Goal: Information Seeking & Learning: Learn about a topic

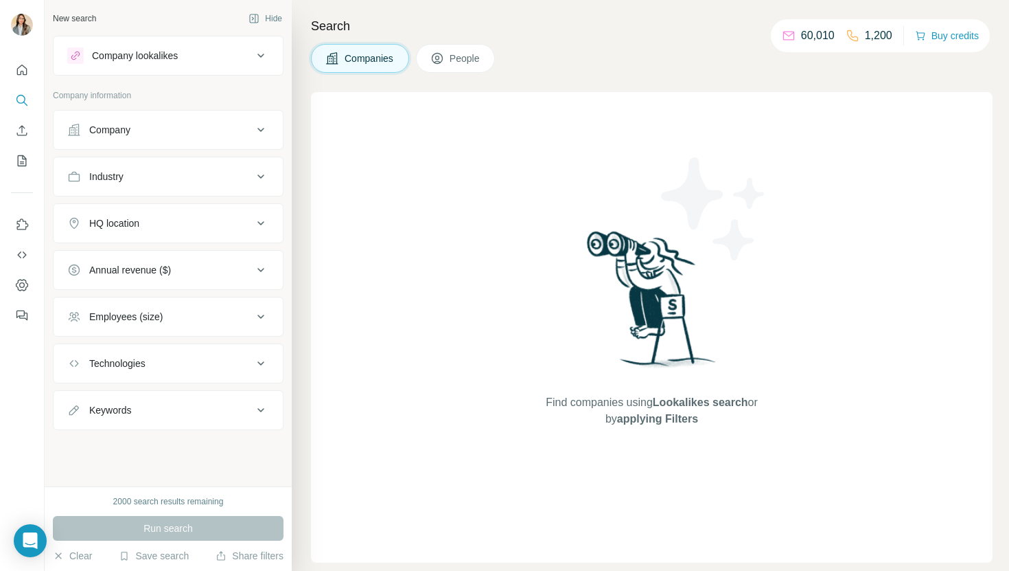
click at [146, 58] on div "Company lookalikes" at bounding box center [135, 56] width 86 height 14
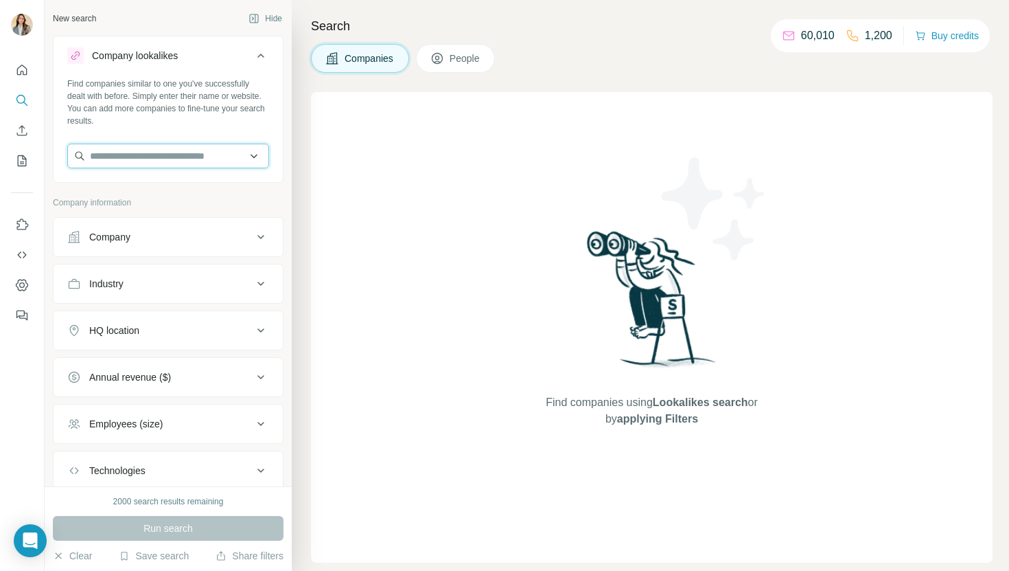
click at [194, 154] on input "text" at bounding box center [168, 155] width 202 height 25
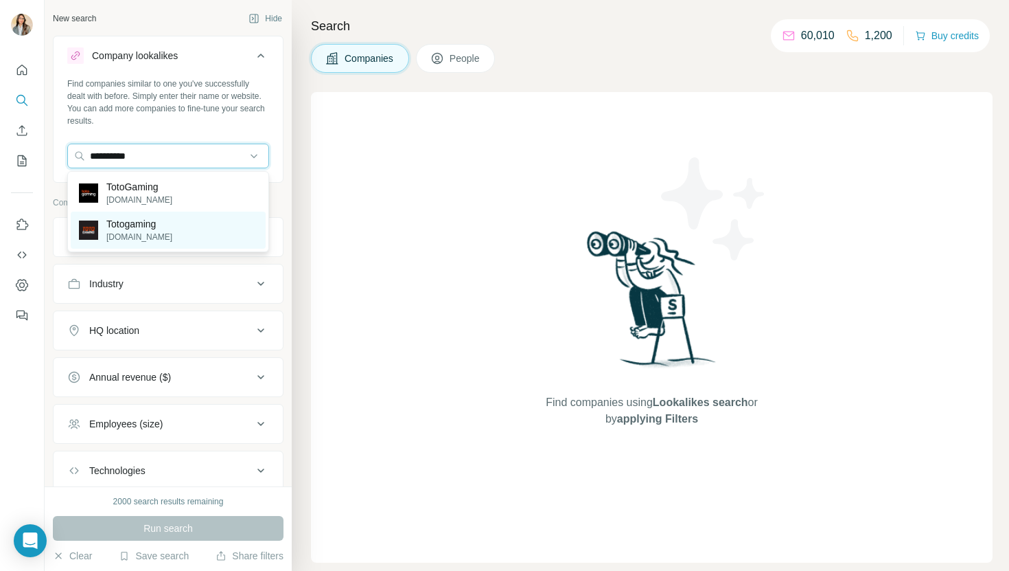
type input "**********"
click at [128, 244] on div "Totogaming [DOMAIN_NAME]" at bounding box center [168, 229] width 195 height 37
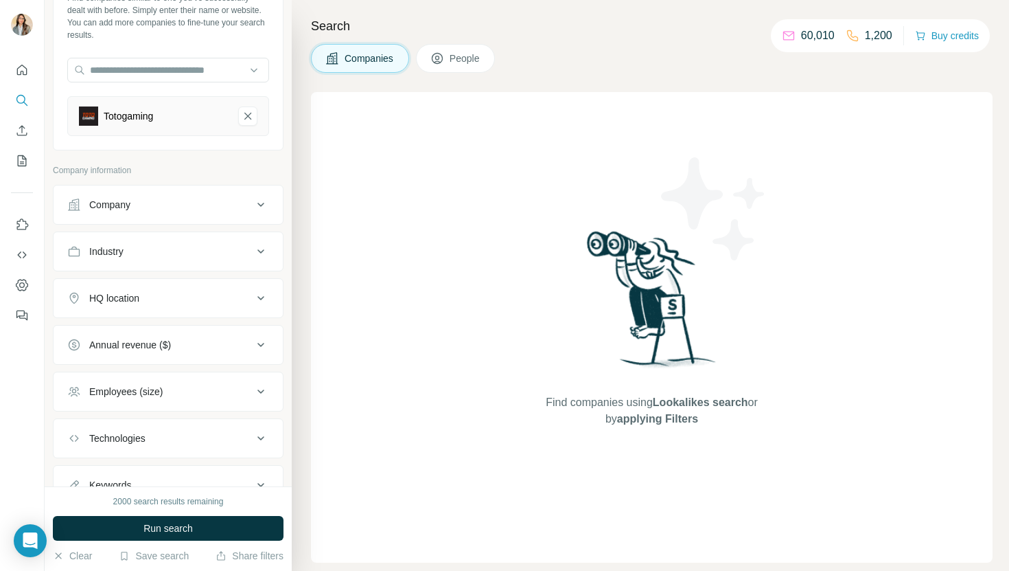
scroll to position [143, 0]
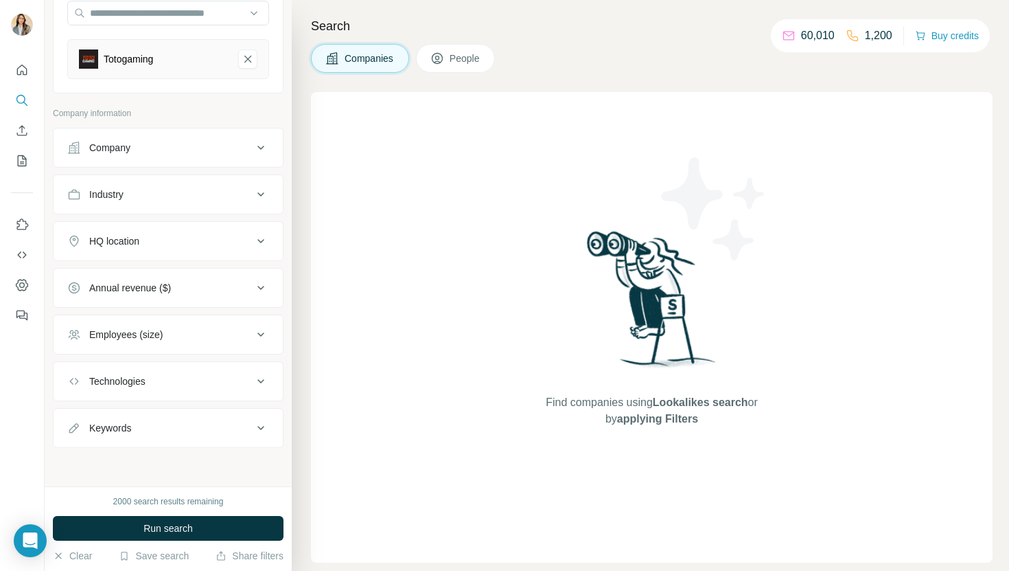
click at [211, 332] on div "Employees (size)" at bounding box center [159, 334] width 185 height 14
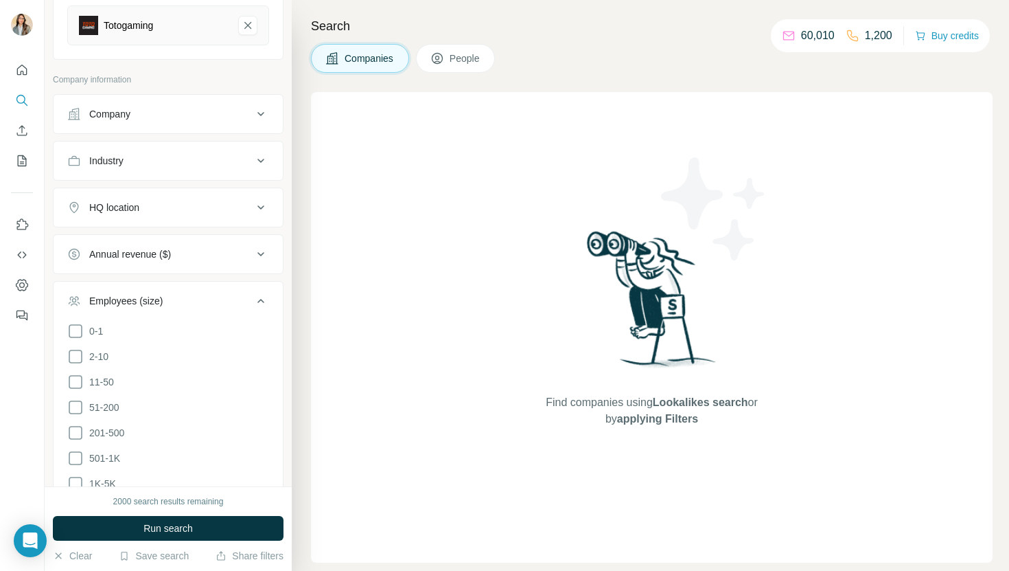
scroll to position [185, 0]
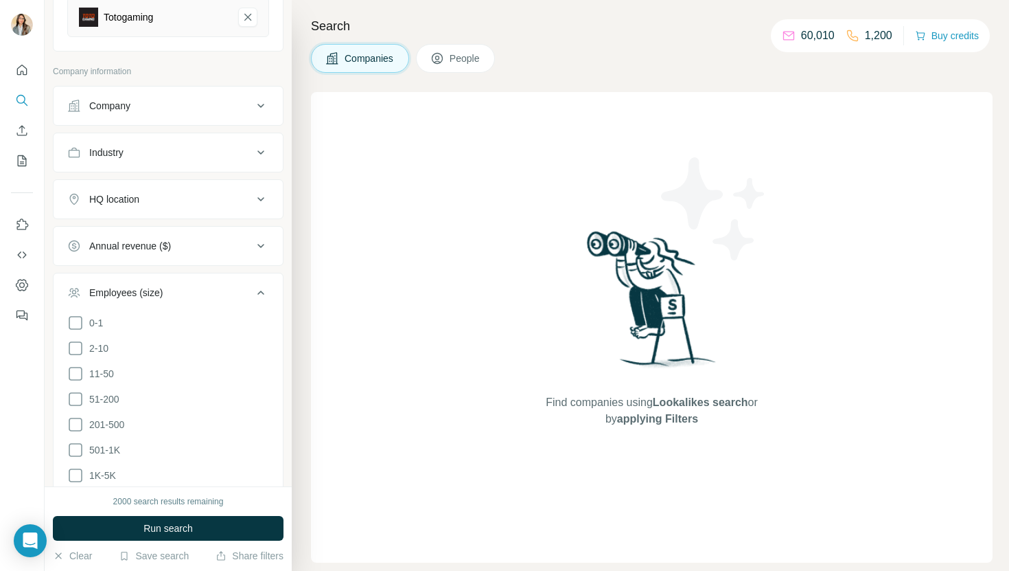
click at [142, 391] on li "51-200" at bounding box center [168, 399] width 202 height 17
click at [111, 393] on span "51-200" at bounding box center [102, 399] width 36 height 14
click at [115, 428] on span "201-500" at bounding box center [104, 424] width 41 height 14
click at [115, 445] on span "501-1K" at bounding box center [102, 450] width 36 height 14
click at [165, 525] on span "Run search" at bounding box center [167, 528] width 49 height 14
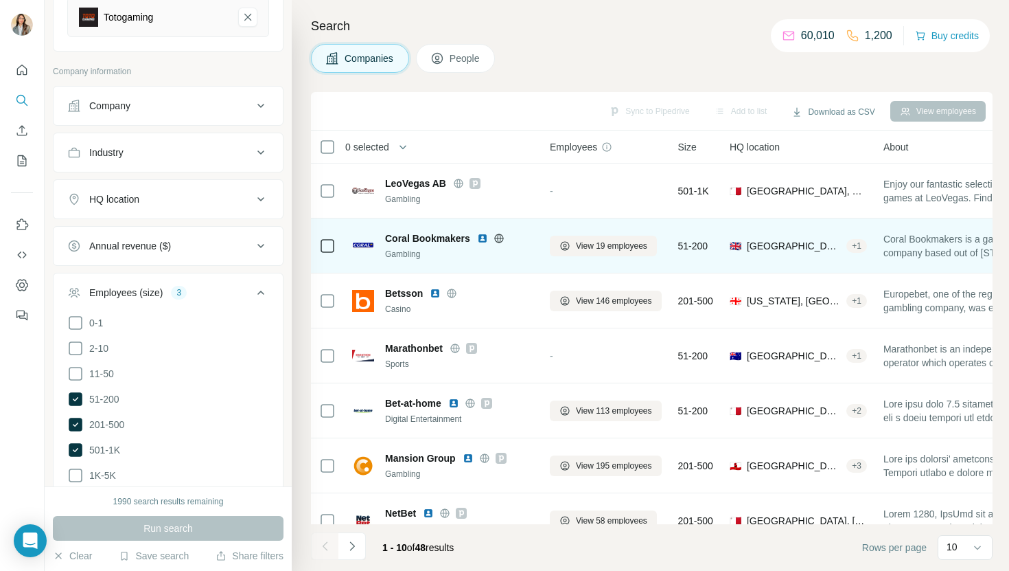
click at [392, 237] on span "Coral Bookmakers" at bounding box center [427, 238] width 85 height 14
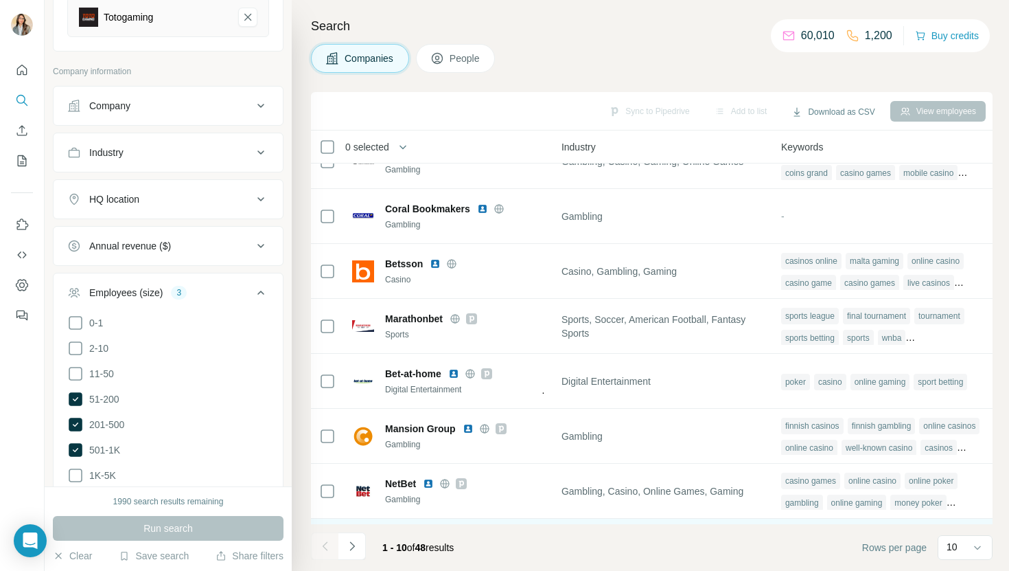
scroll to position [37, 982]
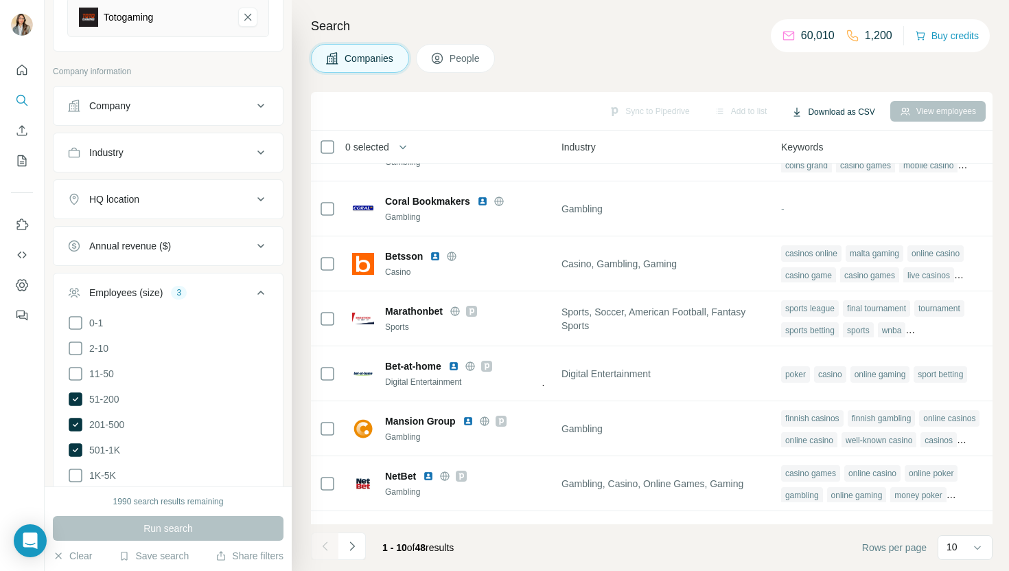
click at [830, 120] on button "Download as CSV" at bounding box center [833, 112] width 102 height 21
click at [350, 546] on icon "Navigate to next page" at bounding box center [352, 546] width 14 height 14
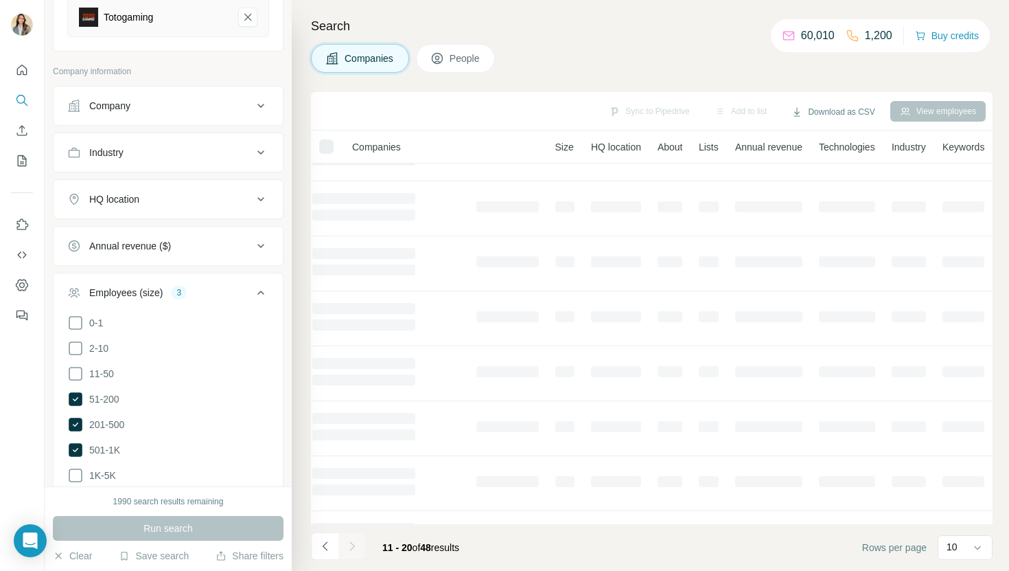
scroll to position [37, 100]
click at [350, 546] on div at bounding box center [351, 545] width 27 height 27
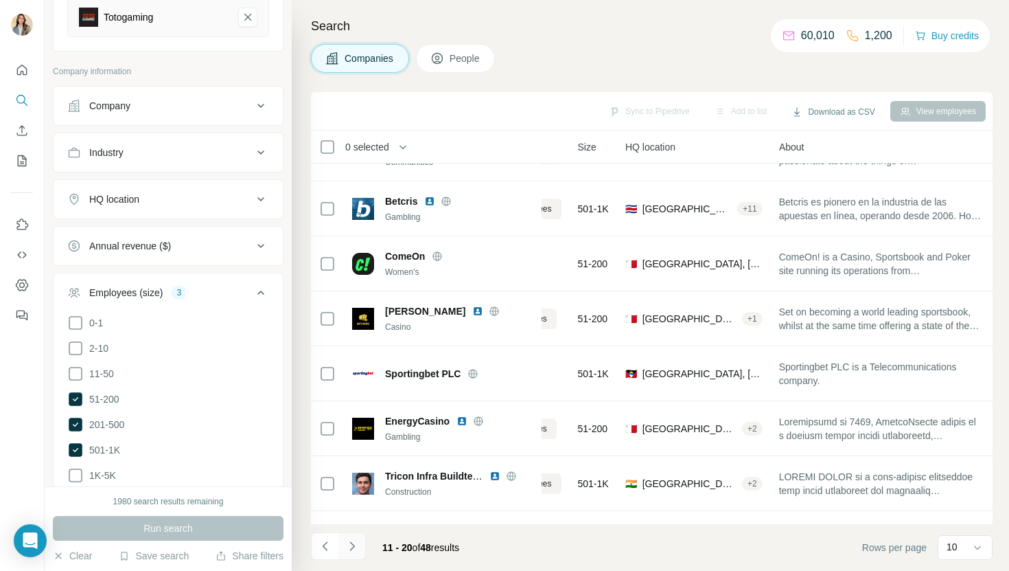
click at [358, 546] on icon "Navigate to next page" at bounding box center [352, 546] width 14 height 14
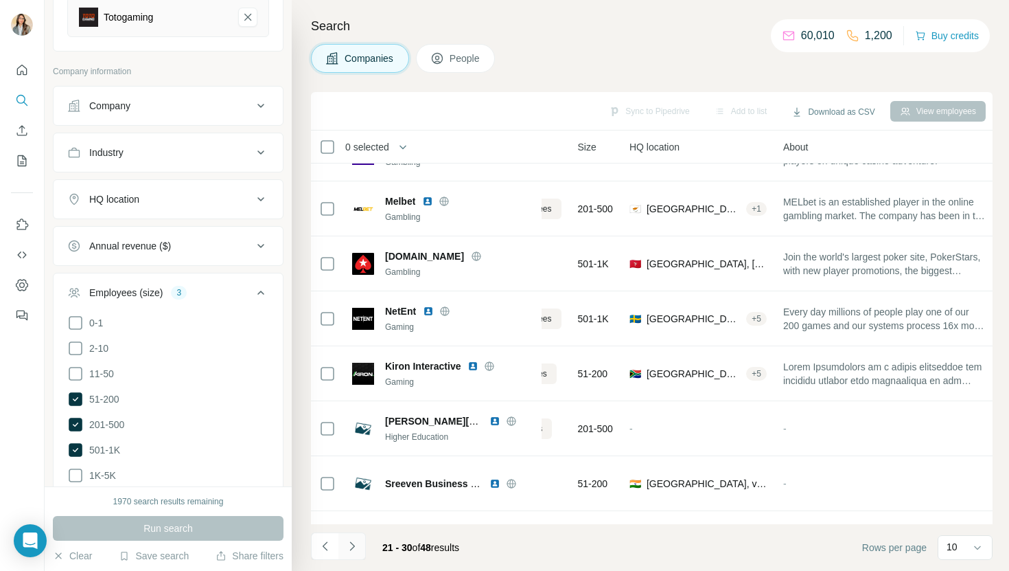
click at [354, 546] on icon "Navigate to next page" at bounding box center [351, 545] width 5 height 9
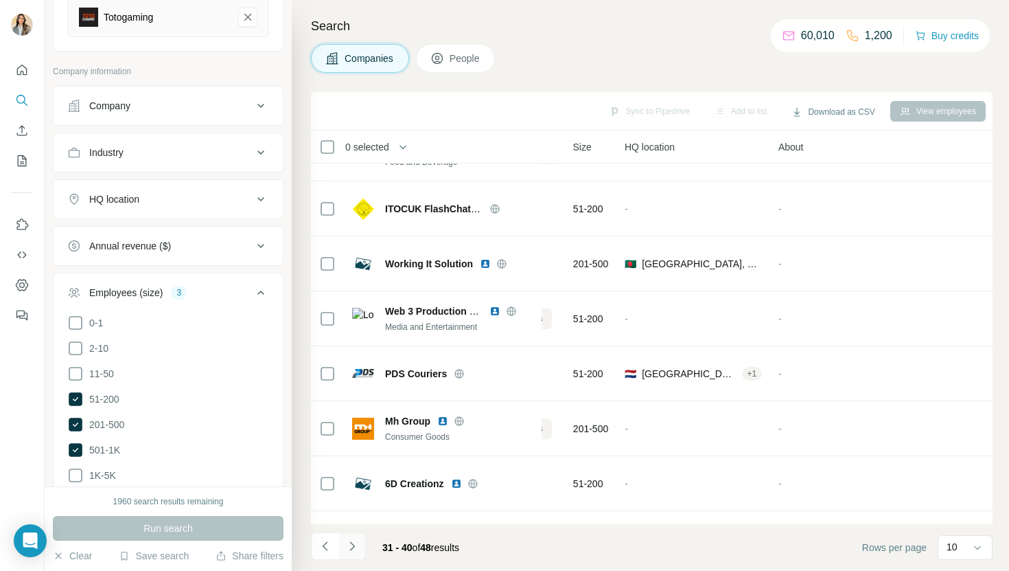
click at [354, 546] on icon "Navigate to next page" at bounding box center [351, 545] width 5 height 9
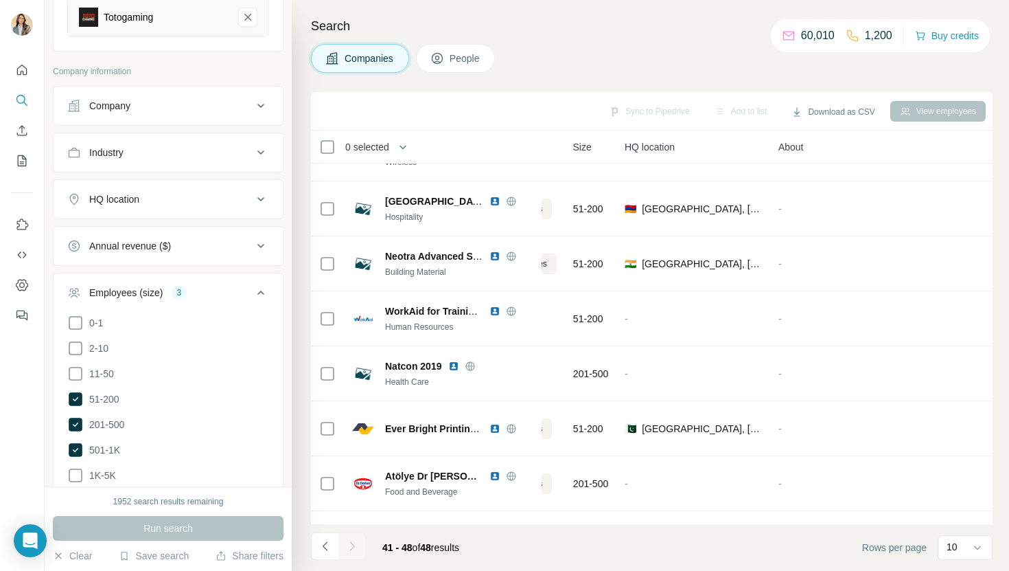
click at [354, 546] on div at bounding box center [351, 545] width 27 height 27
click at [838, 111] on button "Download as CSV" at bounding box center [833, 112] width 102 height 21
click at [837, 166] on div "All viewed companies (48)" at bounding box center [842, 165] width 128 height 25
click at [322, 535] on button "Navigate to previous page" at bounding box center [324, 545] width 27 height 27
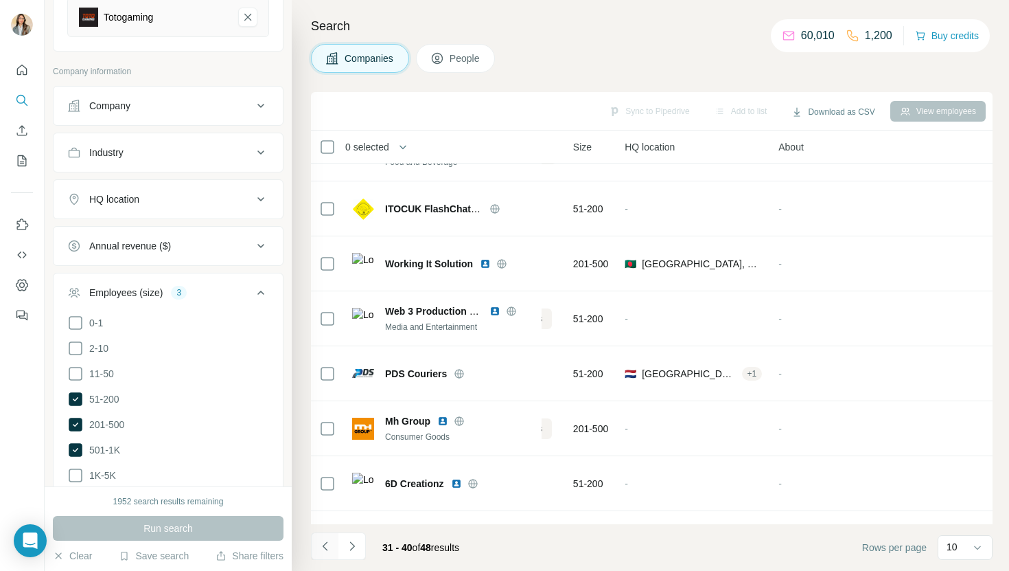
click at [322, 535] on button "Navigate to previous page" at bounding box center [324, 545] width 27 height 27
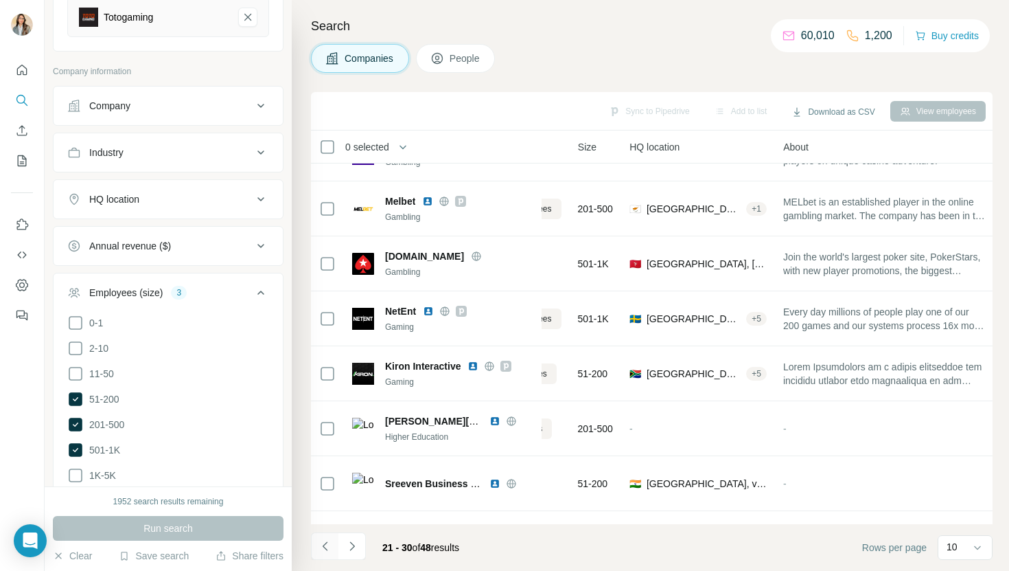
click at [322, 535] on button "Navigate to previous page" at bounding box center [324, 545] width 27 height 27
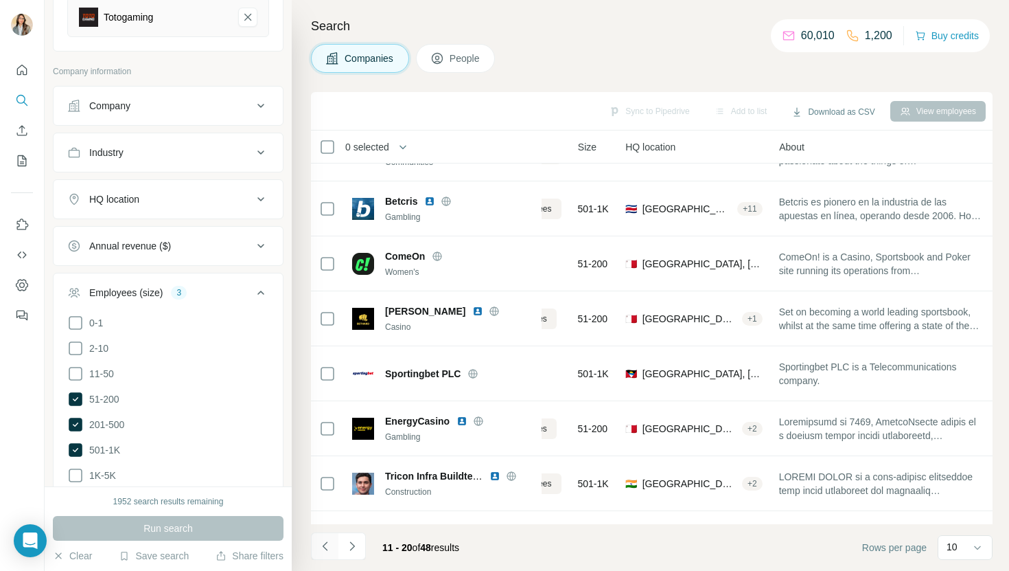
click at [322, 535] on button "Navigate to previous page" at bounding box center [324, 545] width 27 height 27
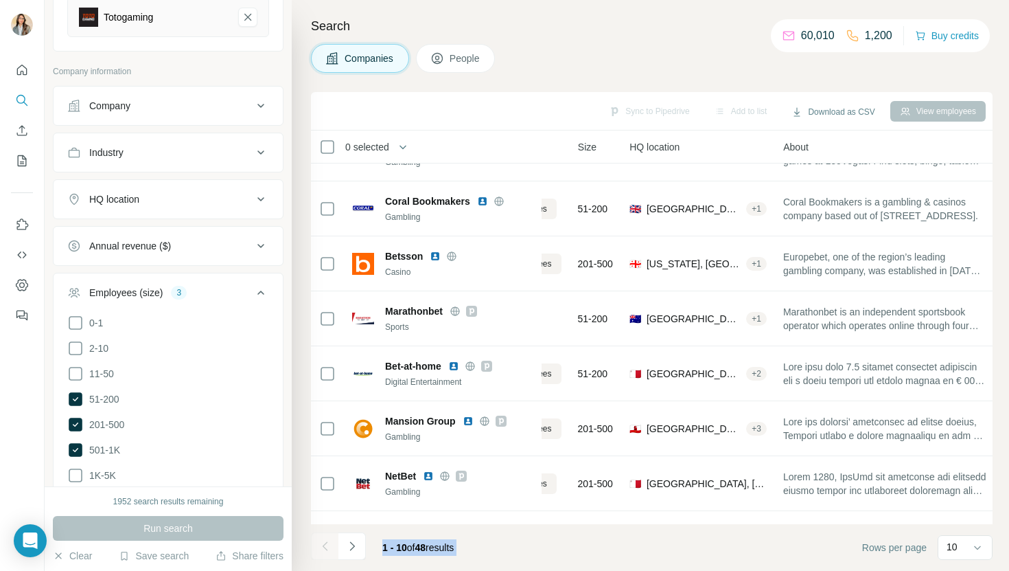
click at [322, 535] on div at bounding box center [324, 545] width 27 height 27
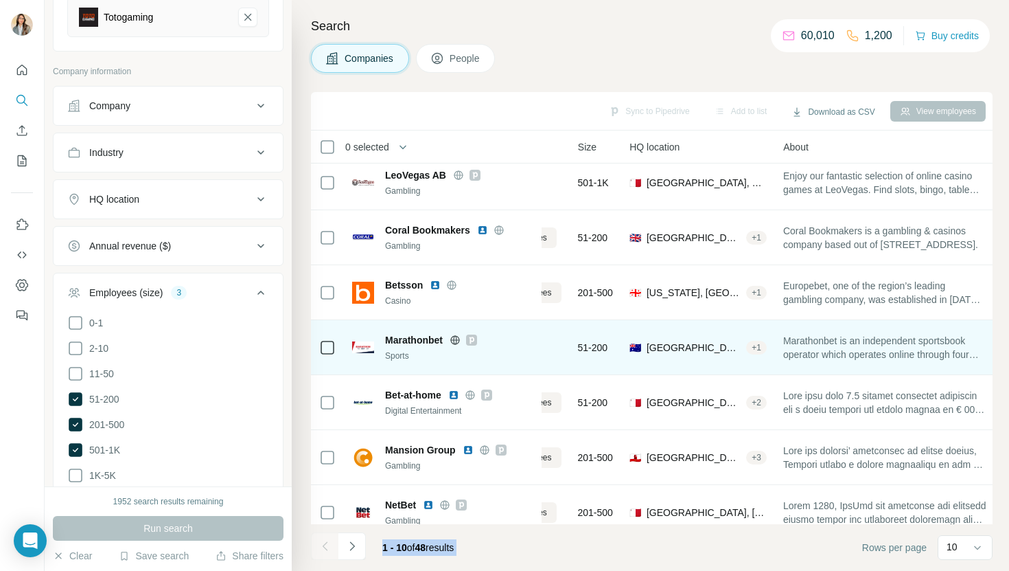
scroll to position [0, 100]
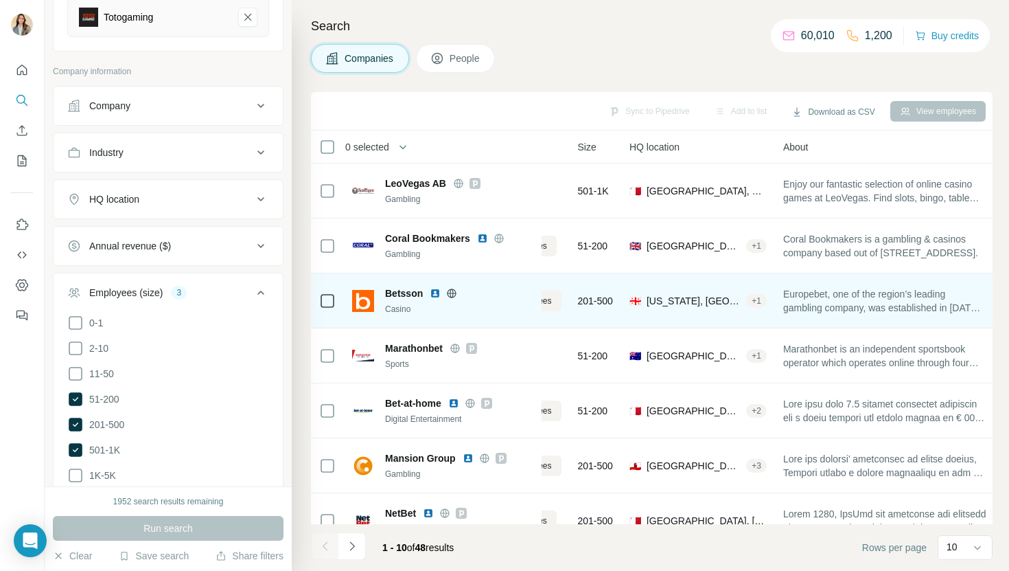
click at [409, 291] on span "Betsson" at bounding box center [404, 293] width 38 height 14
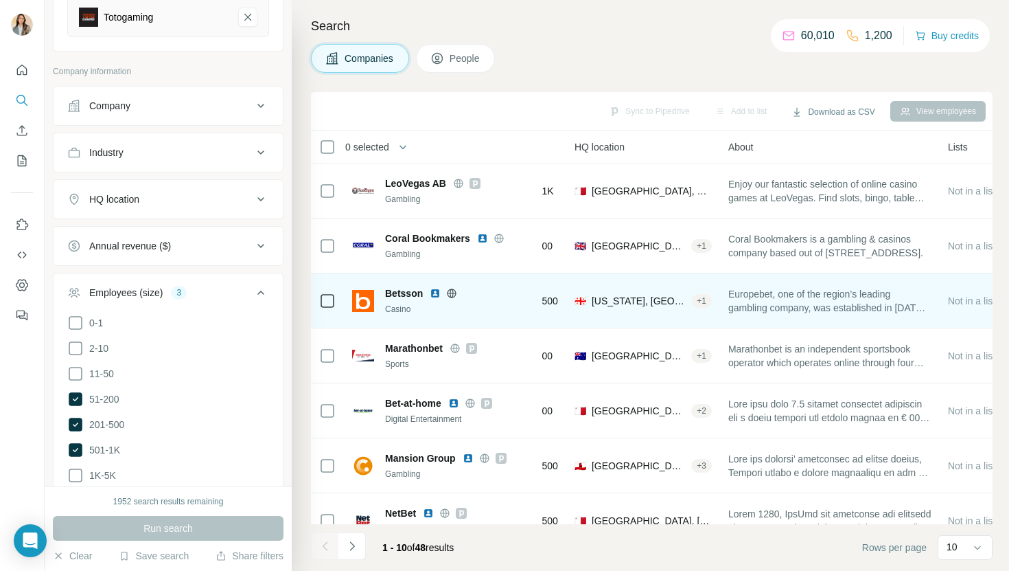
scroll to position [0, 0]
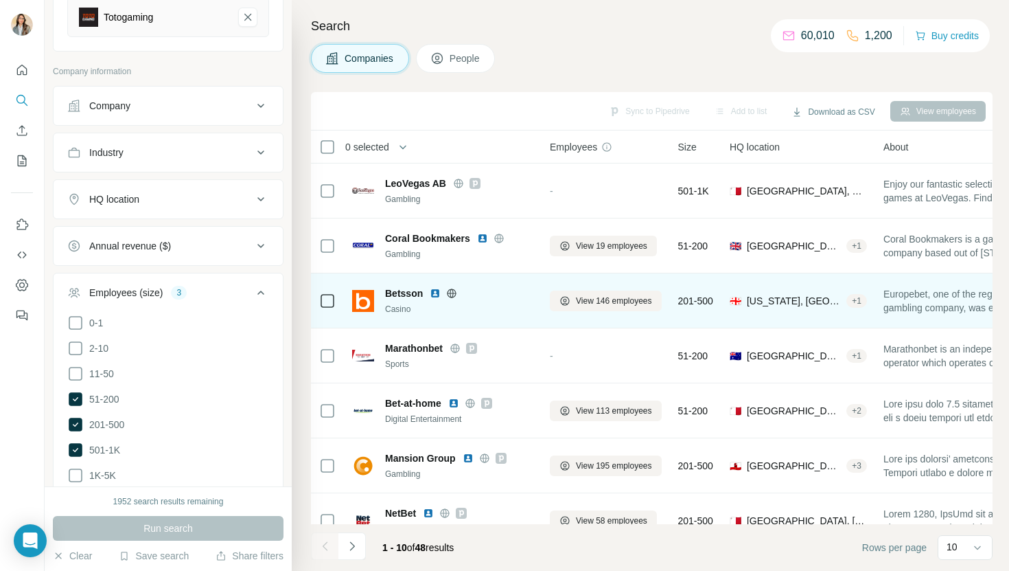
click at [434, 292] on img at bounding box center [435, 293] width 11 height 11
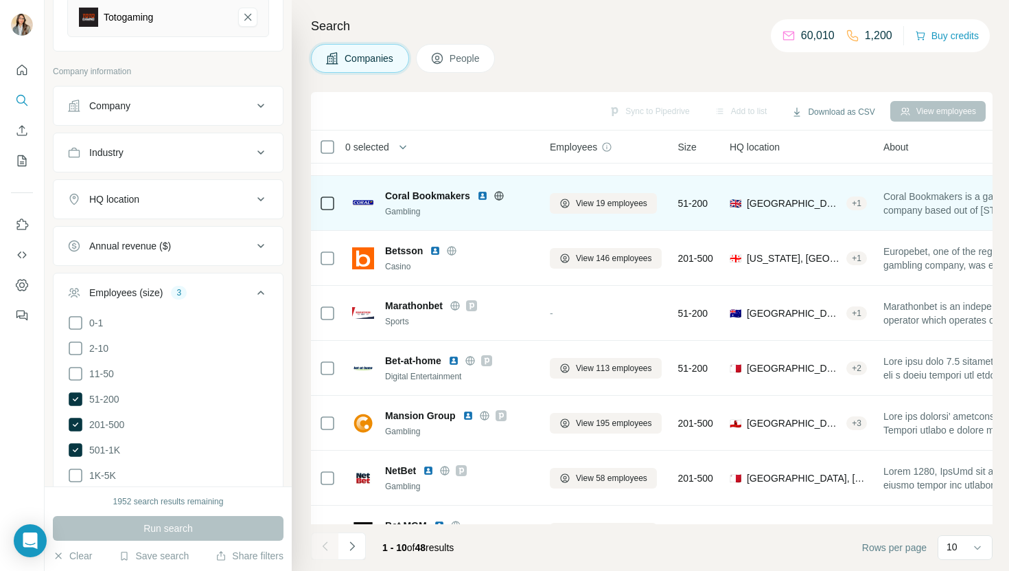
scroll to position [44, 0]
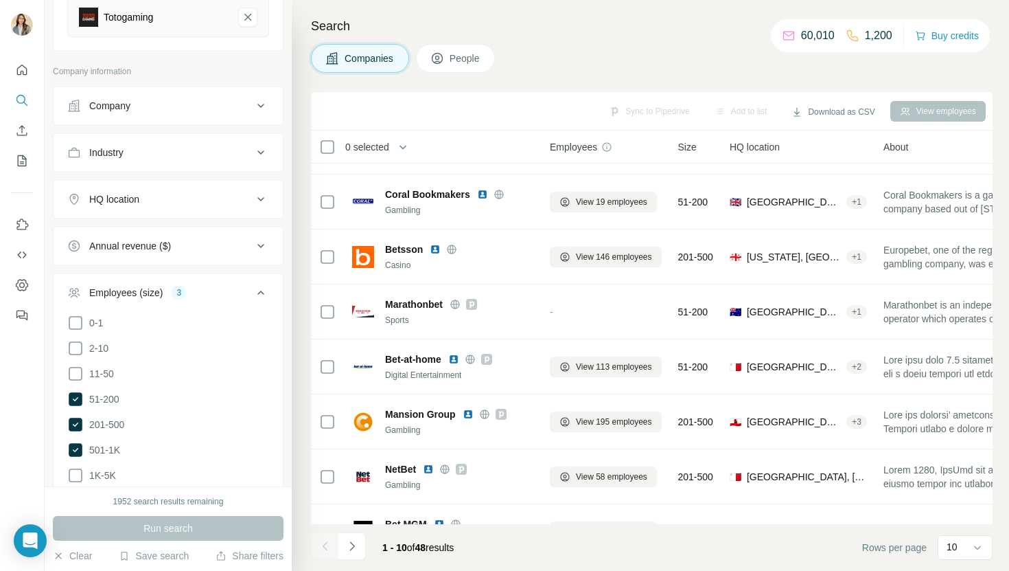
click at [222, 197] on div "HQ location" at bounding box center [159, 199] width 185 height 14
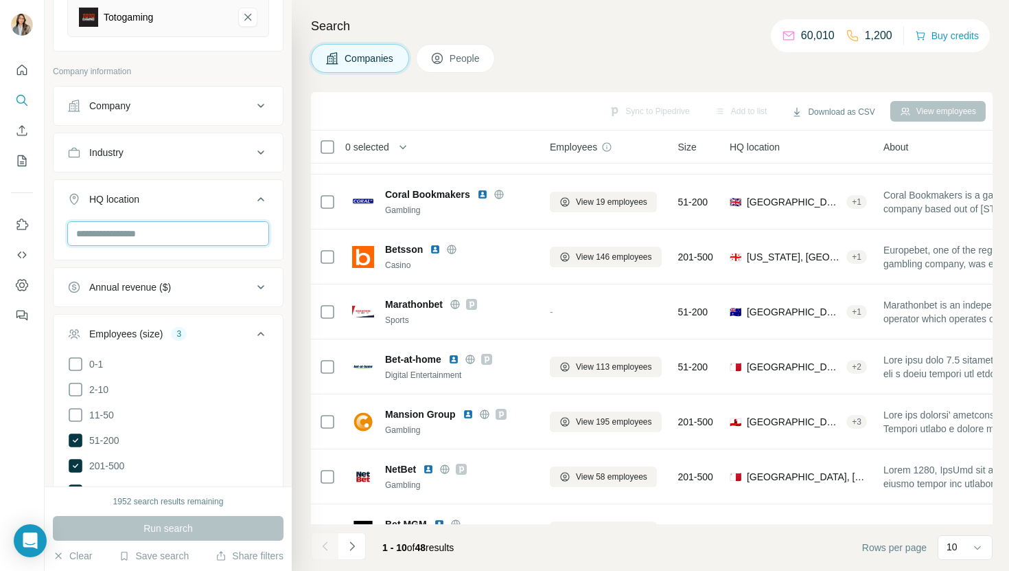
click at [192, 233] on input "text" at bounding box center [168, 233] width 202 height 25
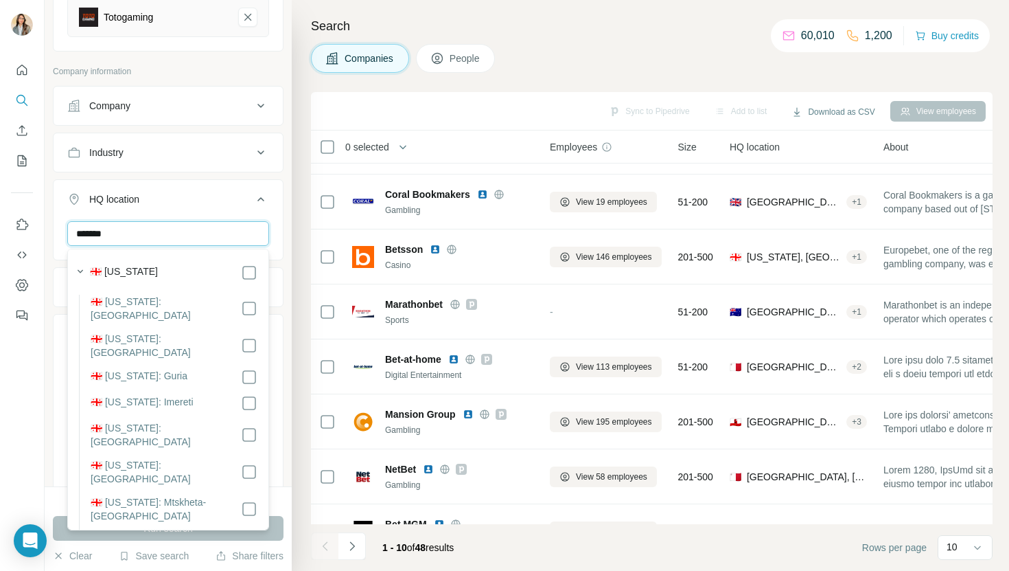
type input "*******"
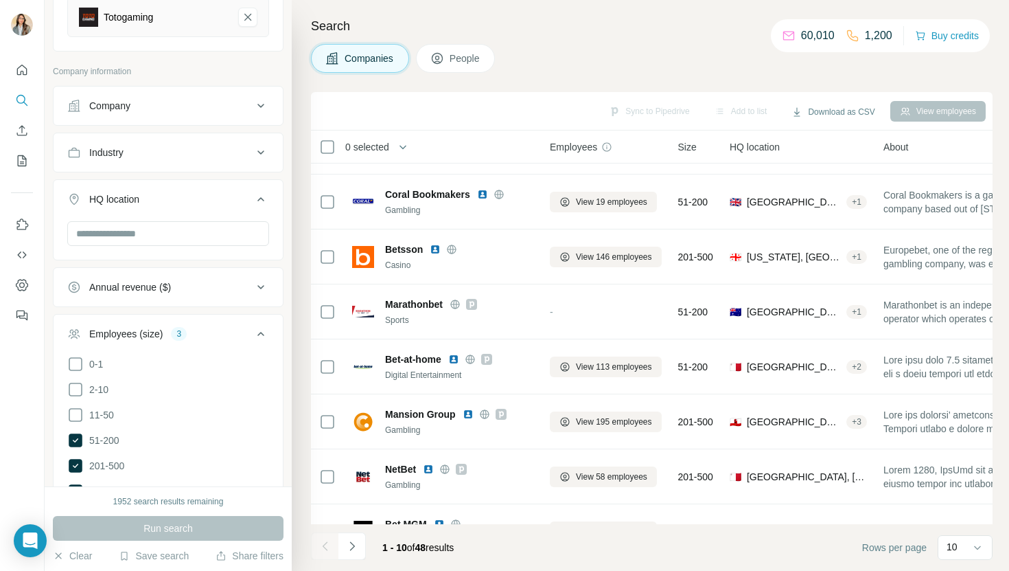
click at [262, 177] on ul "Company Industry HQ location Annual revenue ($) Employees (size) 3 0-1 2-10 11-…" at bounding box center [168, 433] width 231 height 695
click at [203, 236] on input "text" at bounding box center [168, 233] width 202 height 25
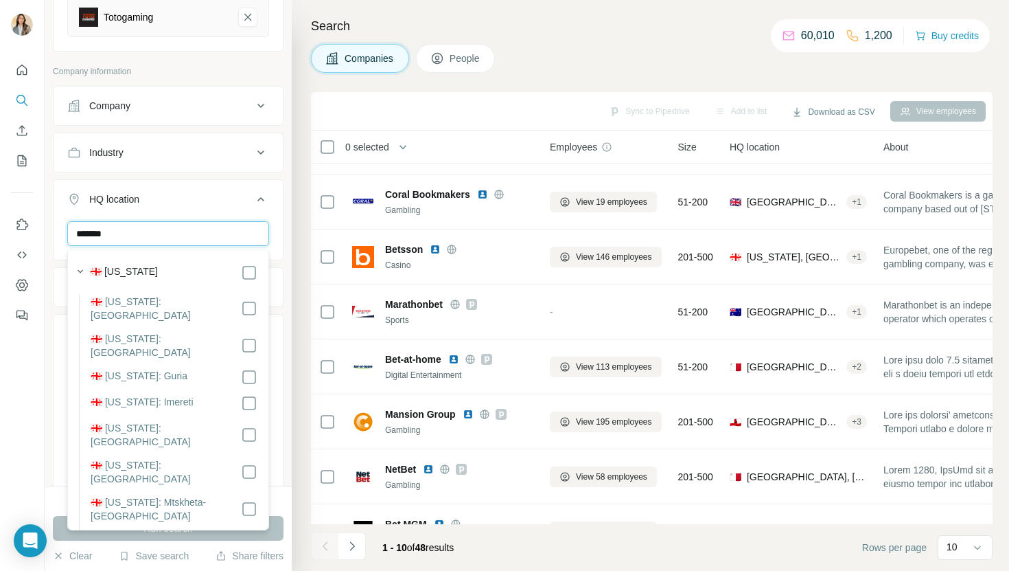
type input "*******"
click at [246, 263] on div "🇬🇪 [US_STATE]" at bounding box center [164, 271] width 187 height 19
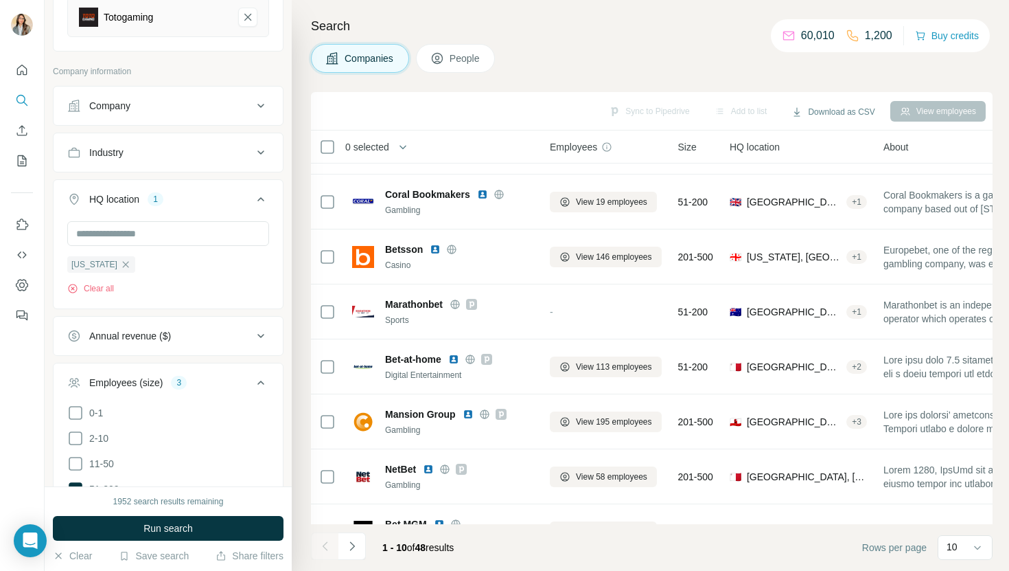
click at [283, 225] on div "HQ location 1 [US_STATE] Clear all" at bounding box center [168, 244] width 231 height 130
click at [213, 237] on input "text" at bounding box center [168, 233] width 202 height 25
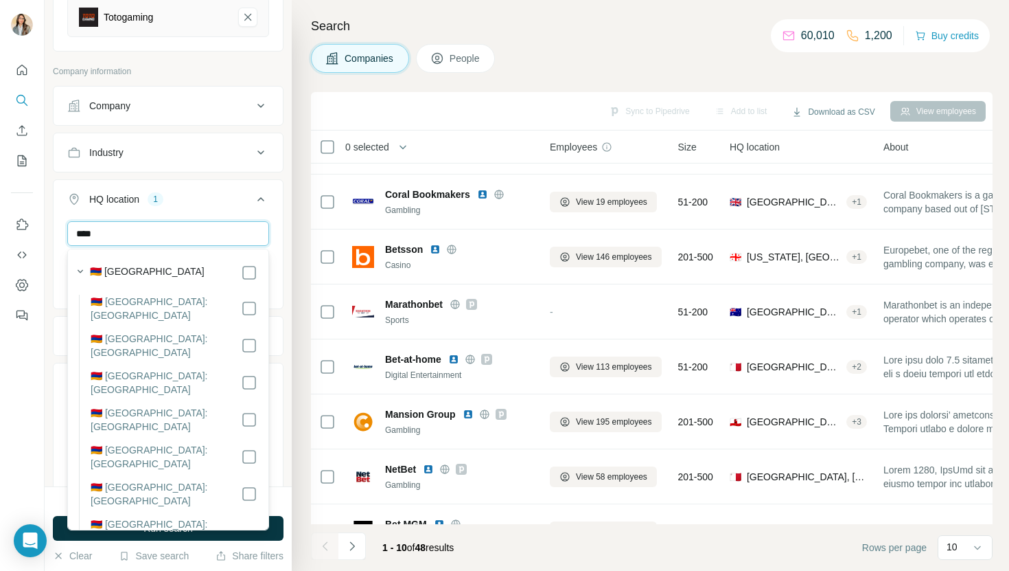
type input "****"
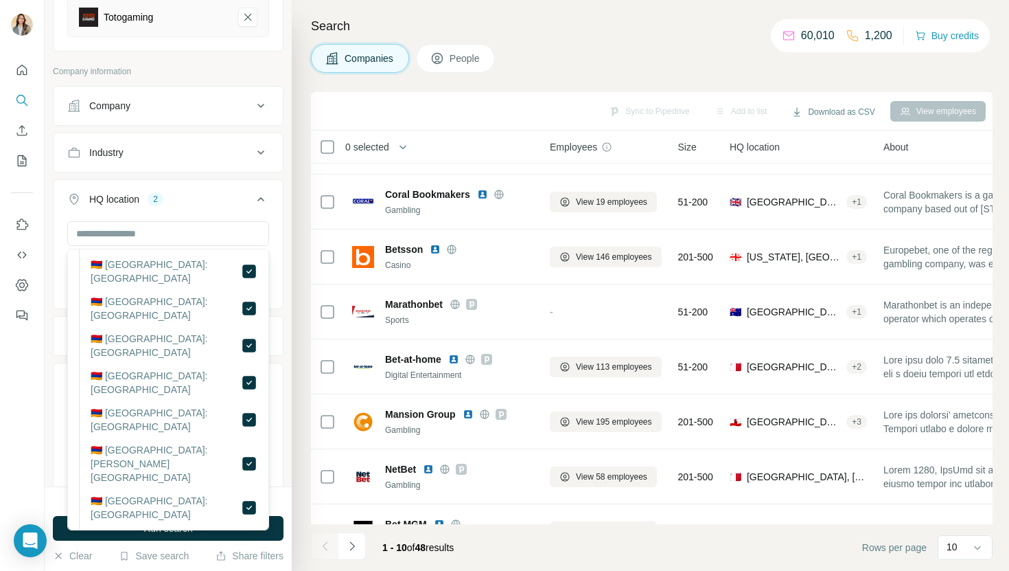
click at [52, 280] on div "New search Hide Company lookalikes 1 Find companies similar to one you've succe…" at bounding box center [168, 243] width 247 height 486
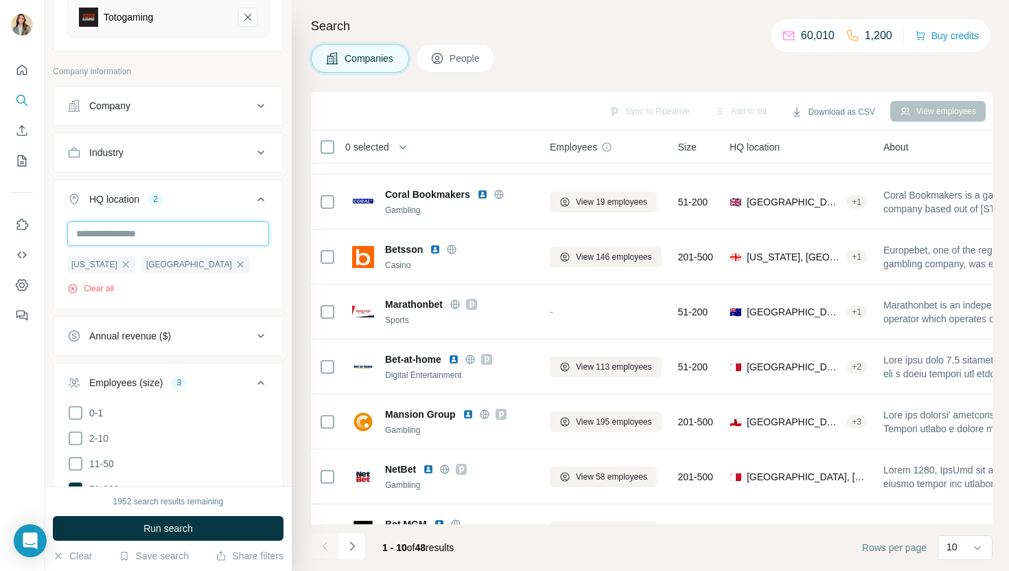
click at [127, 230] on input "text" at bounding box center [168, 233] width 202 height 25
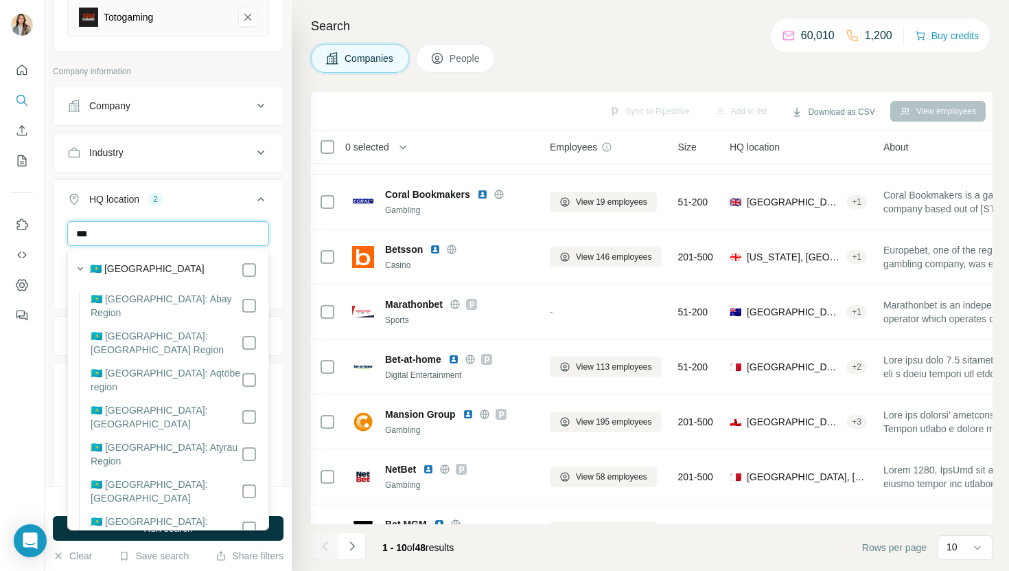
scroll to position [0, 0]
type input "**********"
click at [143, 266] on label "🇰🇿 [GEOGRAPHIC_DATA]" at bounding box center [147, 272] width 115 height 16
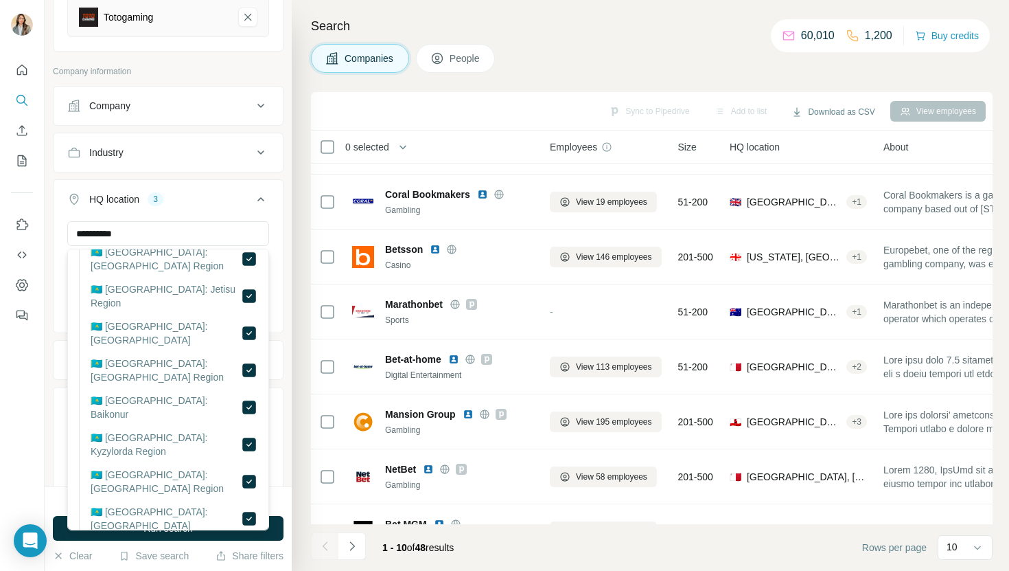
scroll to position [368, 0]
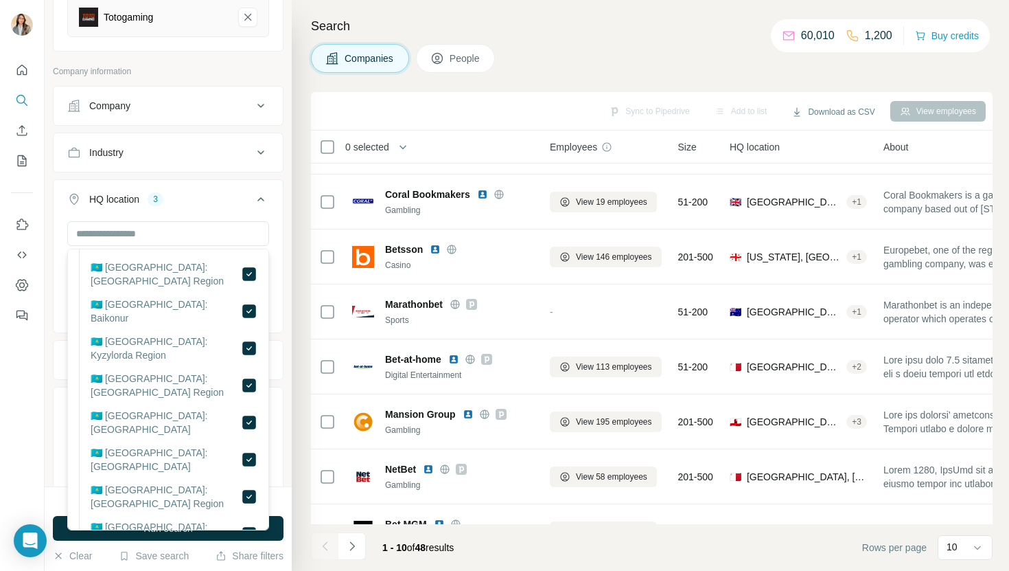
click at [64, 343] on button "Annual revenue ($)" at bounding box center [168, 359] width 229 height 33
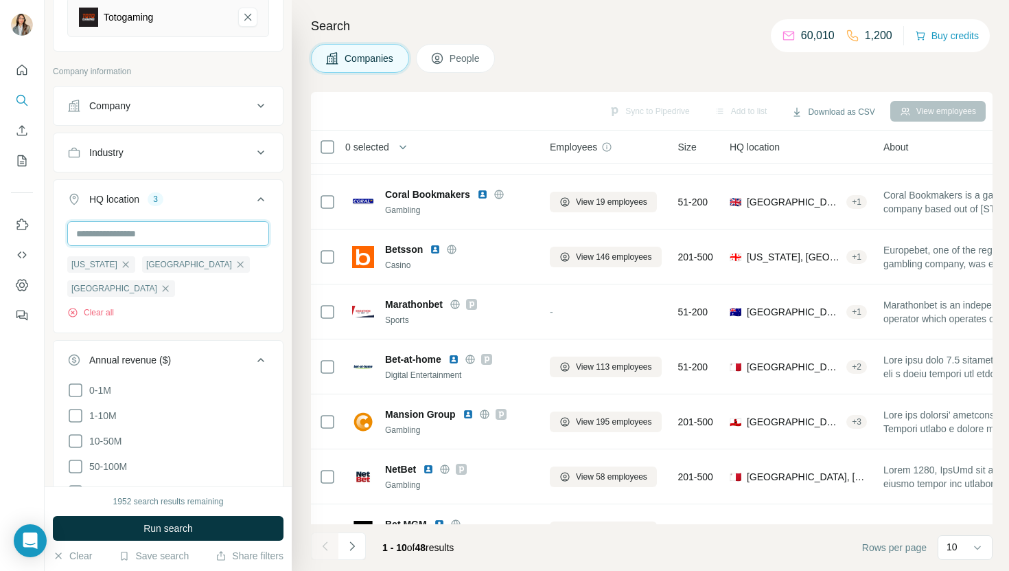
click at [174, 238] on input "text" at bounding box center [168, 233] width 202 height 25
click at [297, 172] on div "Search Companies People Sync to Pipedrive Add to list Download as CSV View empl…" at bounding box center [650, 285] width 717 height 571
click at [250, 19] on icon "Totogaming-remove-button" at bounding box center [247, 17] width 7 height 7
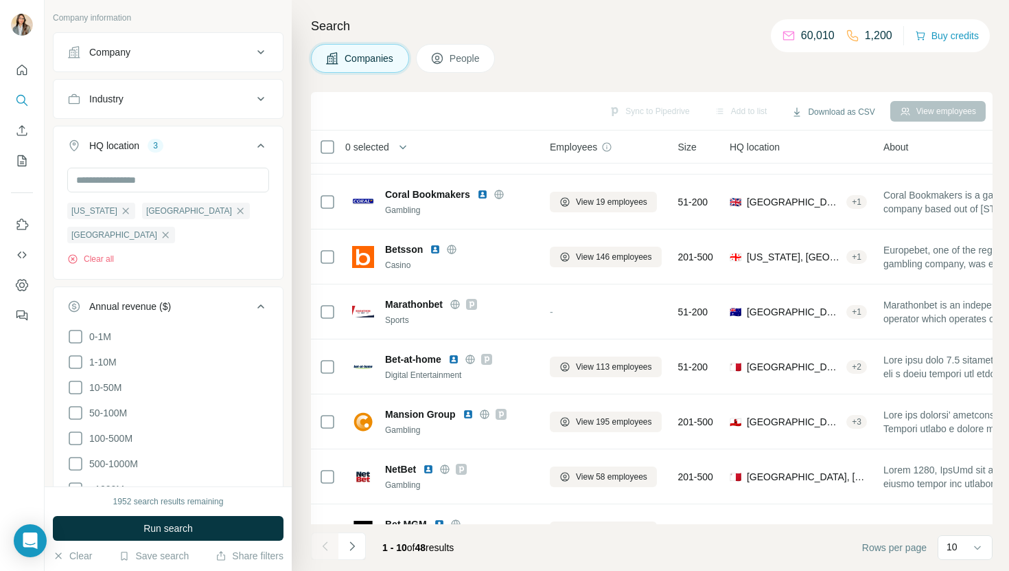
click at [255, 97] on icon at bounding box center [261, 99] width 16 height 16
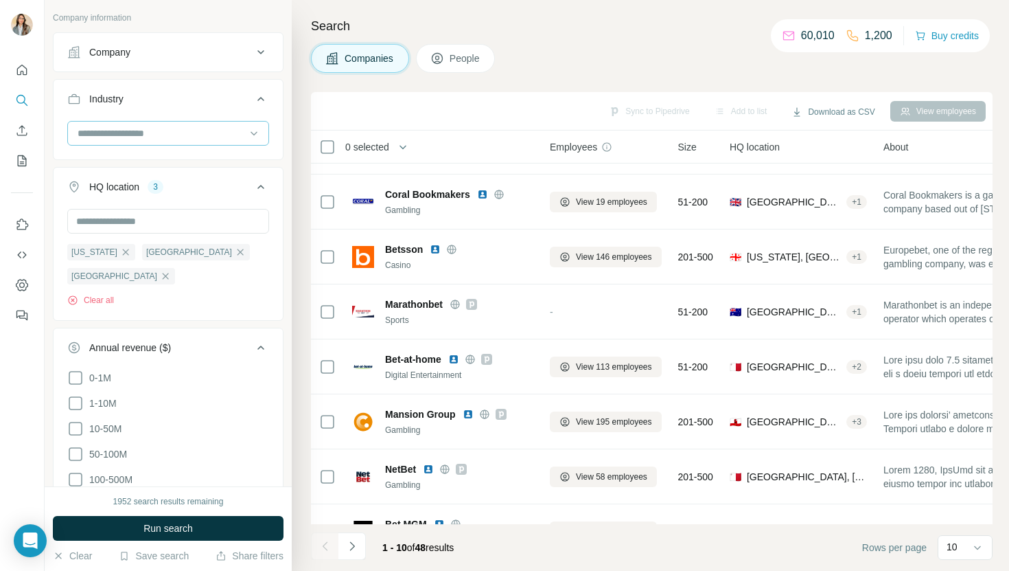
click at [189, 135] on input at bounding box center [161, 133] width 170 height 15
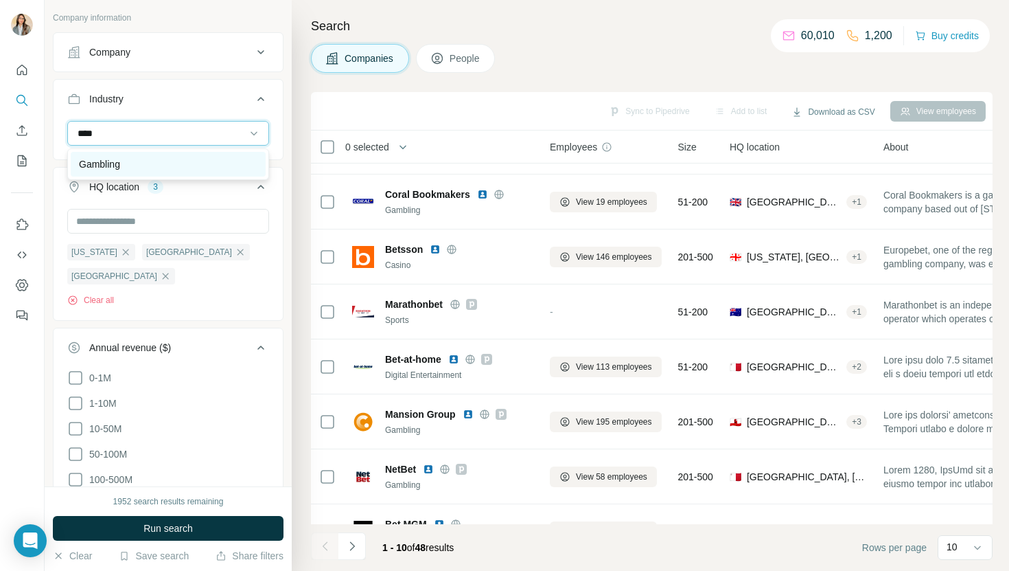
type input "****"
click at [167, 160] on div "Gambling" at bounding box center [168, 164] width 179 height 14
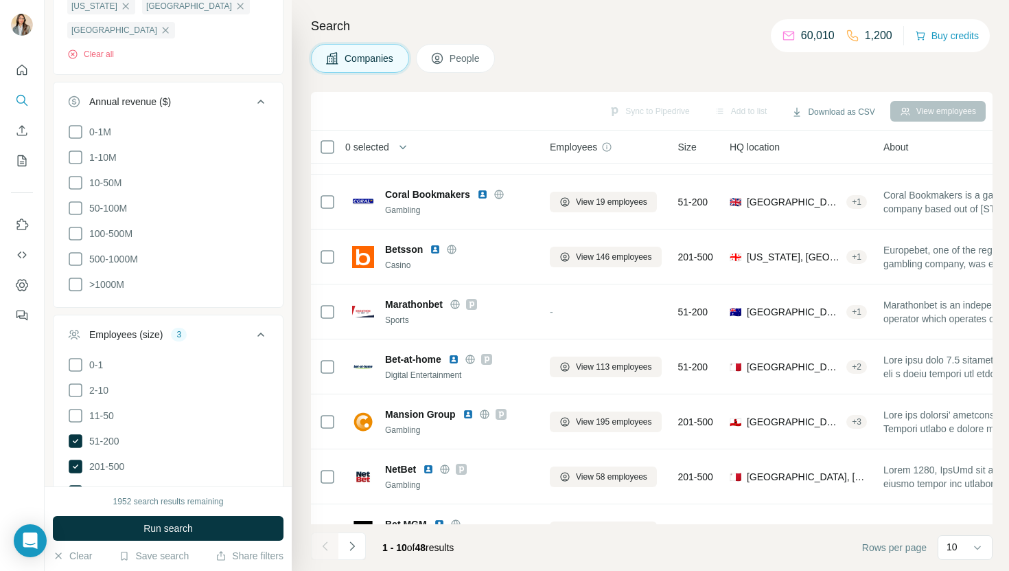
scroll to position [597, 0]
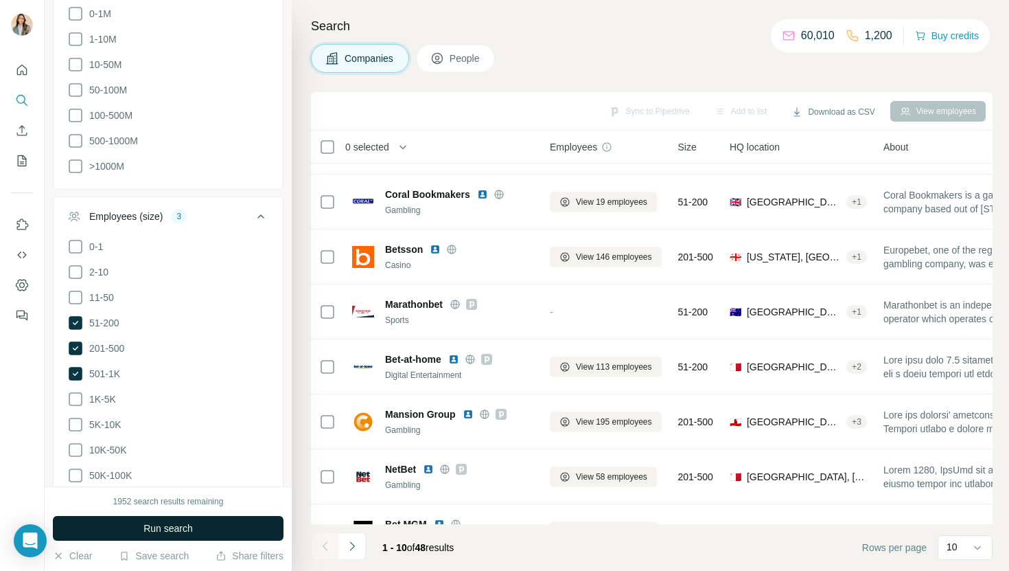
click at [163, 531] on span "Run search" at bounding box center [167, 528] width 49 height 14
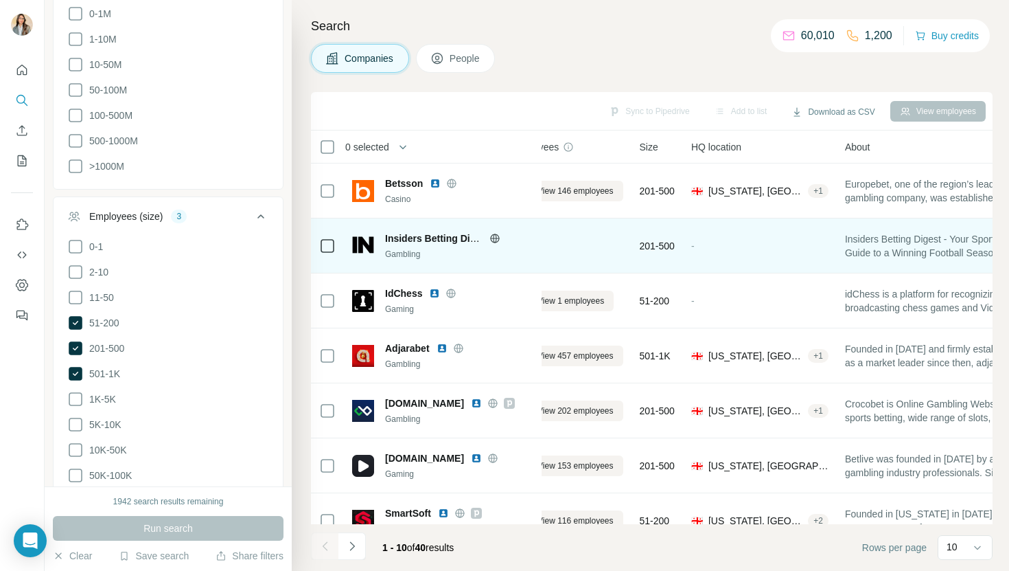
scroll to position [0, 0]
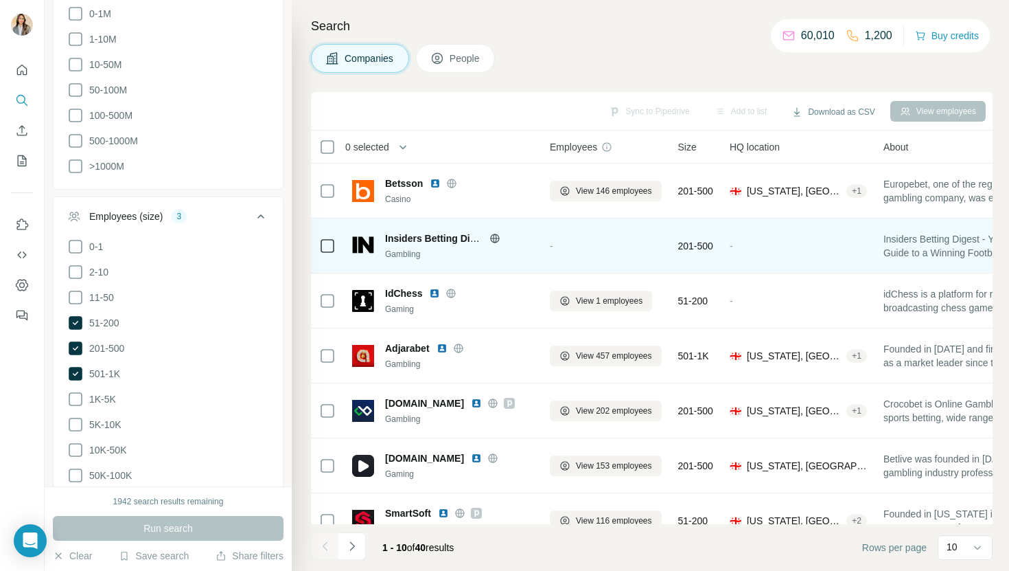
click at [490, 240] on icon at bounding box center [495, 238] width 11 height 11
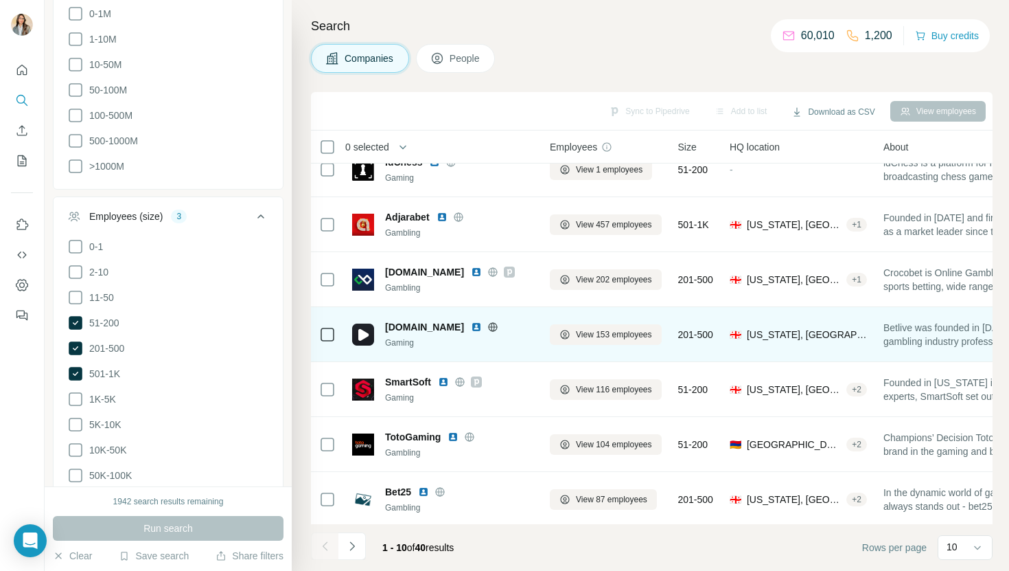
scroll to position [135, 0]
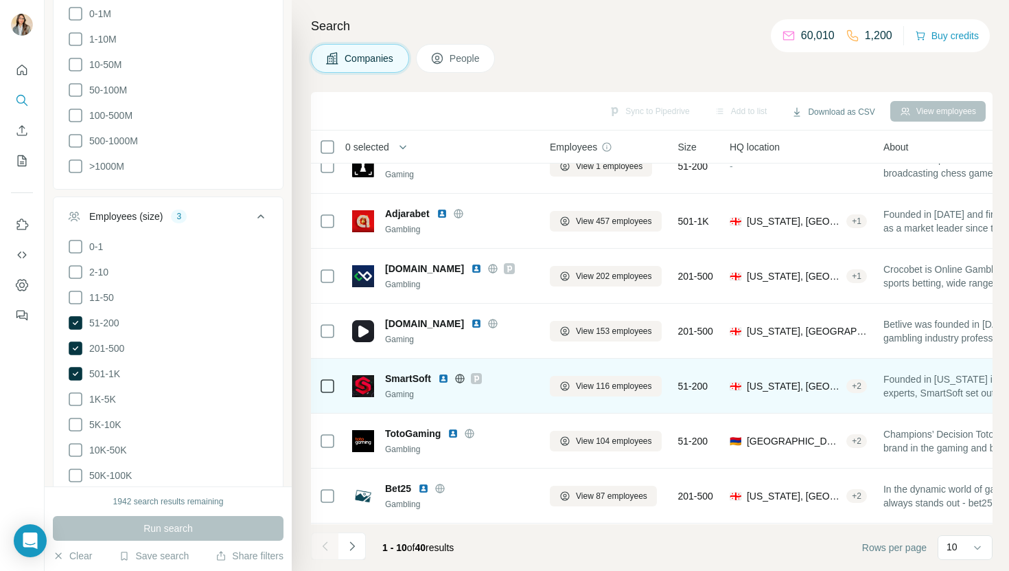
click at [442, 377] on img at bounding box center [443, 378] width 11 height 11
